Goal: Feedback & Contribution: Contribute content

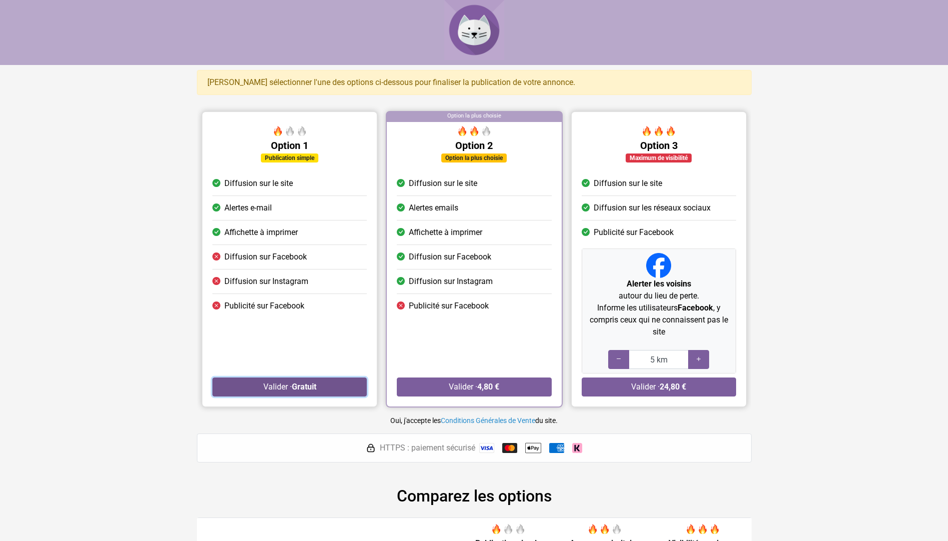
click at [303, 383] on strong "Gratuit" at bounding box center [303, 386] width 24 height 9
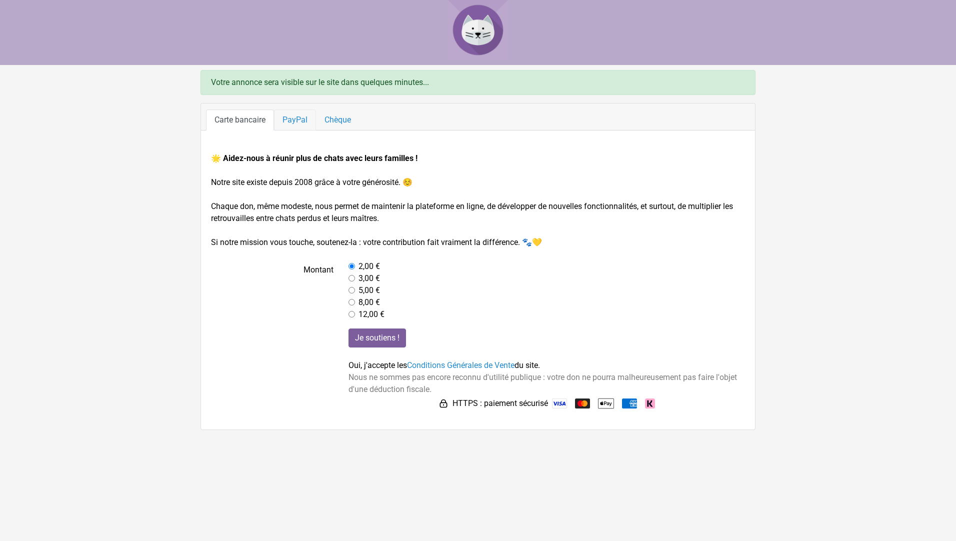
click at [297, 120] on link "PayPal" at bounding box center [295, 119] width 42 height 21
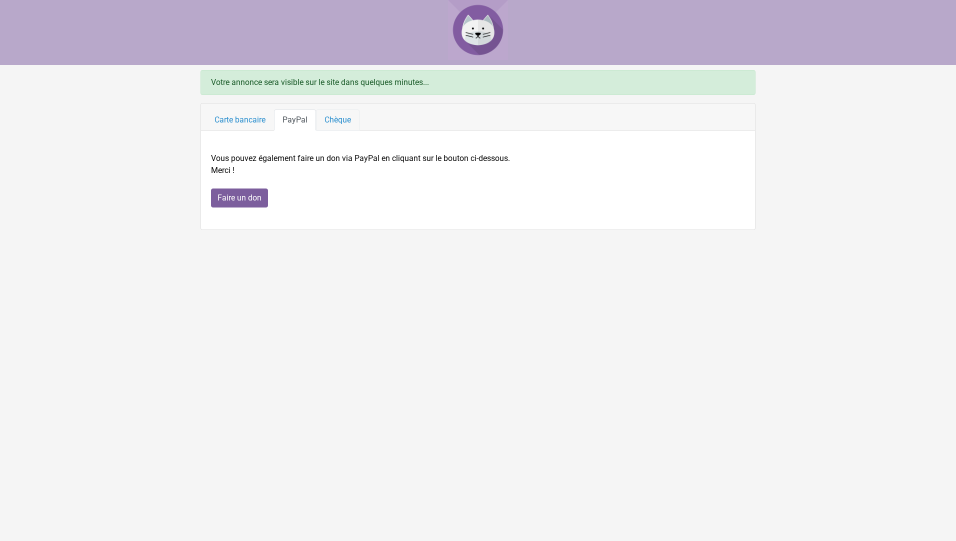
click at [325, 120] on link "Chèque" at bounding box center [337, 119] width 43 height 21
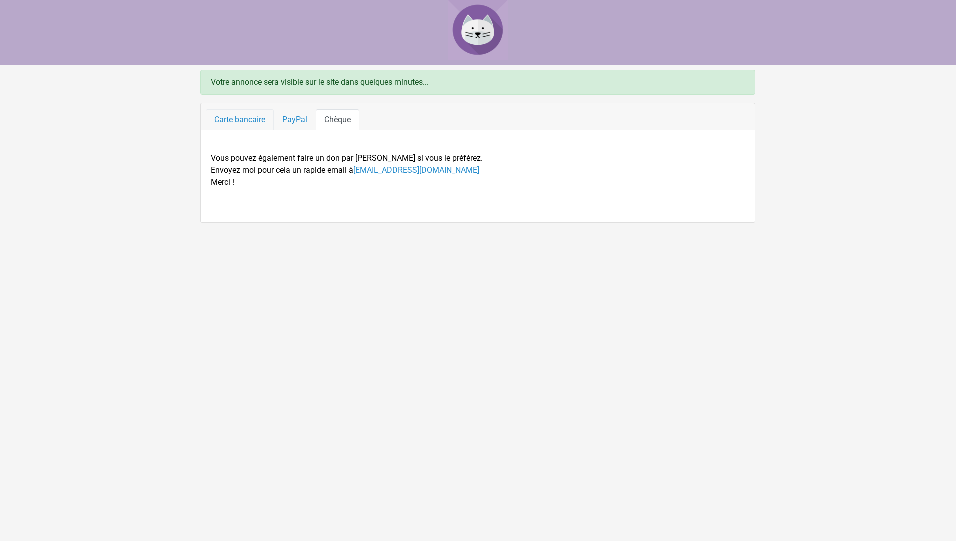
click at [238, 117] on link "Carte bancaire" at bounding box center [240, 119] width 68 height 21
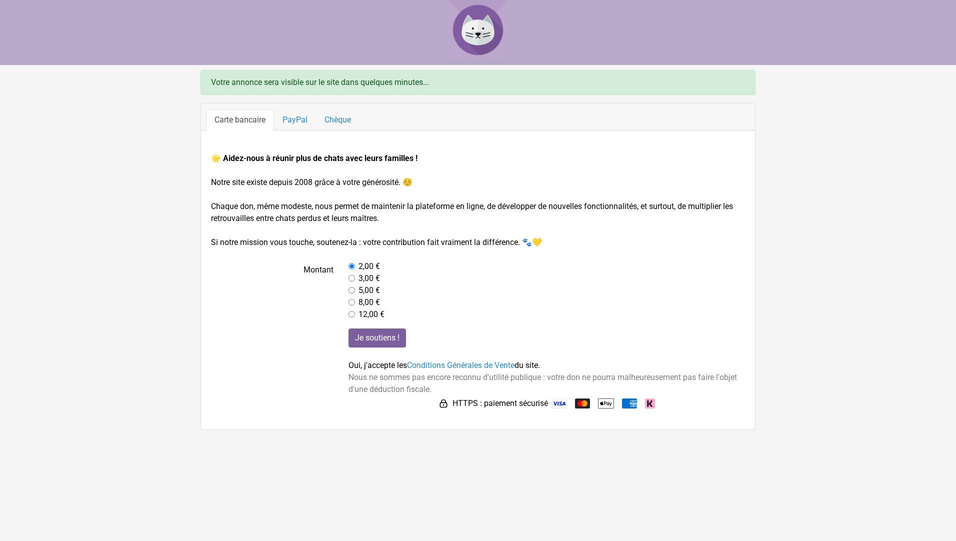
click at [352, 266] on input "radio" at bounding box center [351, 266] width 6 height 6
